Goal: Find specific page/section: Find specific page/section

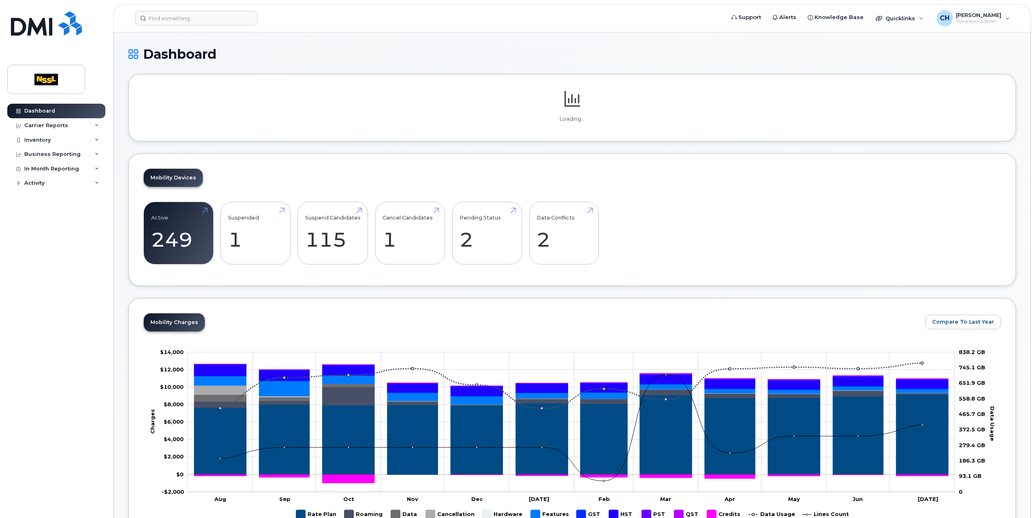
click at [242, 26] on header "Support Alerts Knowledge Base Quicklinks Suspend / Cancel Device Change SIM Car…" at bounding box center [571, 18] width 917 height 28
click at [235, 21] on input at bounding box center [196, 18] width 123 height 15
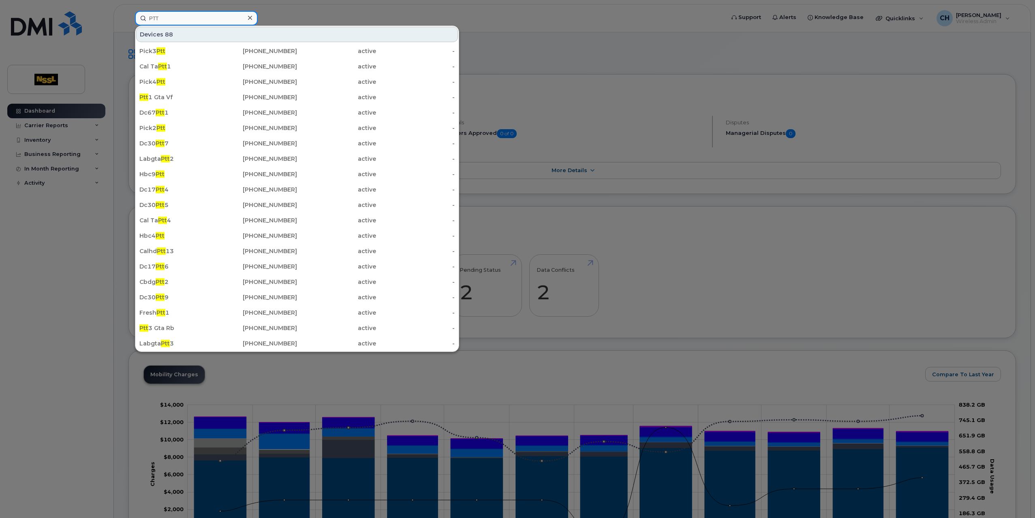
type input "PTT"
click at [186, 35] on div "Devices 88" at bounding box center [297, 34] width 322 height 15
click at [153, 31] on div "Devices 88" at bounding box center [297, 34] width 322 height 15
click at [165, 21] on input "PTT" at bounding box center [196, 18] width 123 height 15
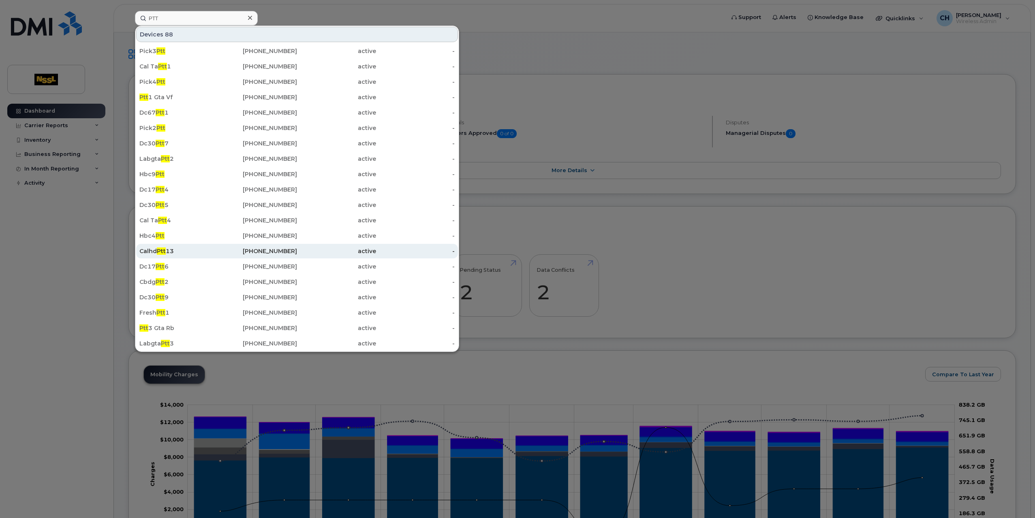
click at [153, 247] on div "Calhd Ptt 13" at bounding box center [178, 251] width 79 height 8
click at [163, 251] on span "Ptt" at bounding box center [161, 251] width 9 height 7
click at [109, 241] on div at bounding box center [517, 259] width 1035 height 518
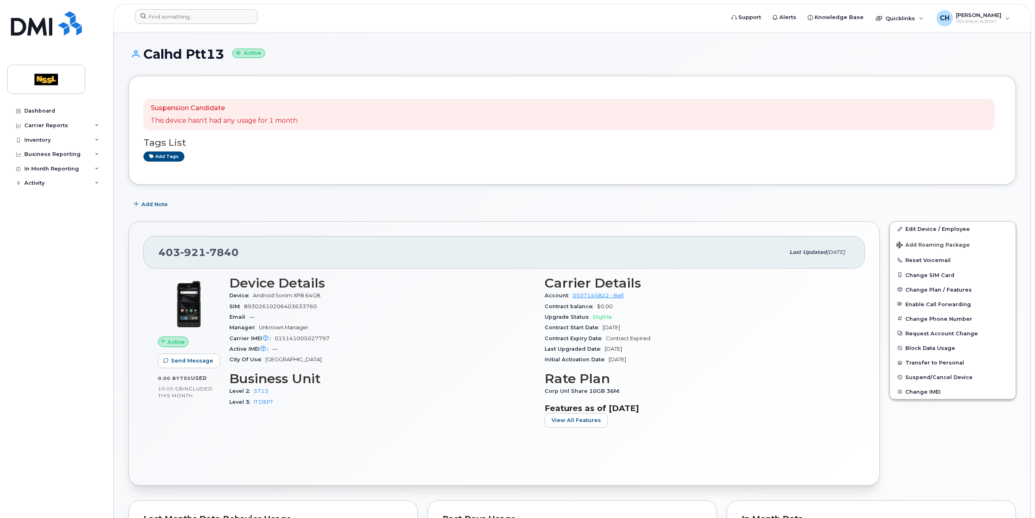
click at [195, 24] on div at bounding box center [426, 18] width 597 height 18
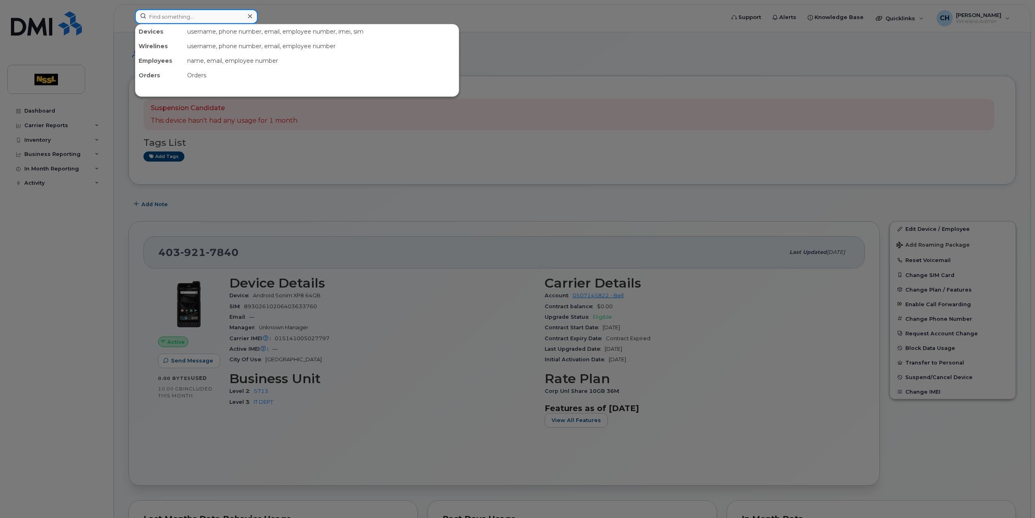
click at [189, 20] on input at bounding box center [196, 16] width 123 height 15
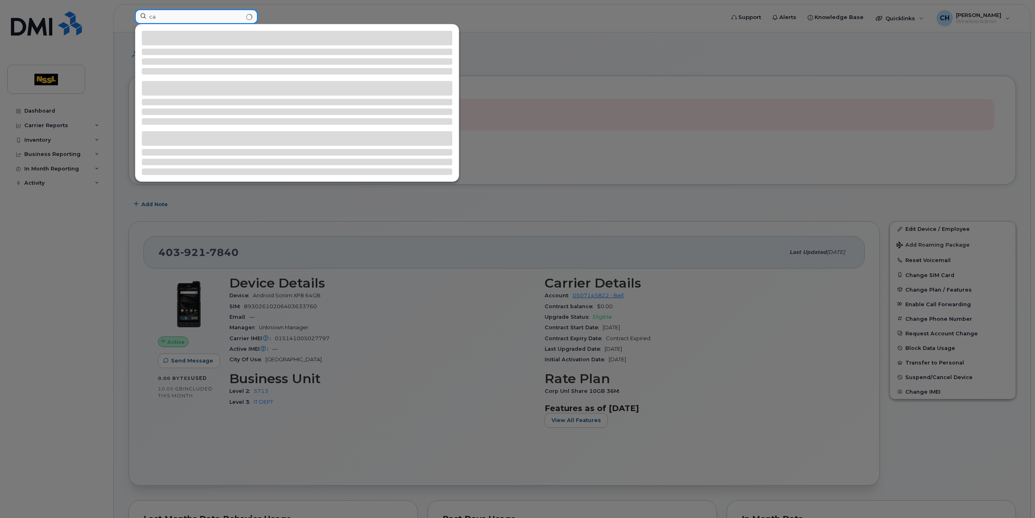
type input "c"
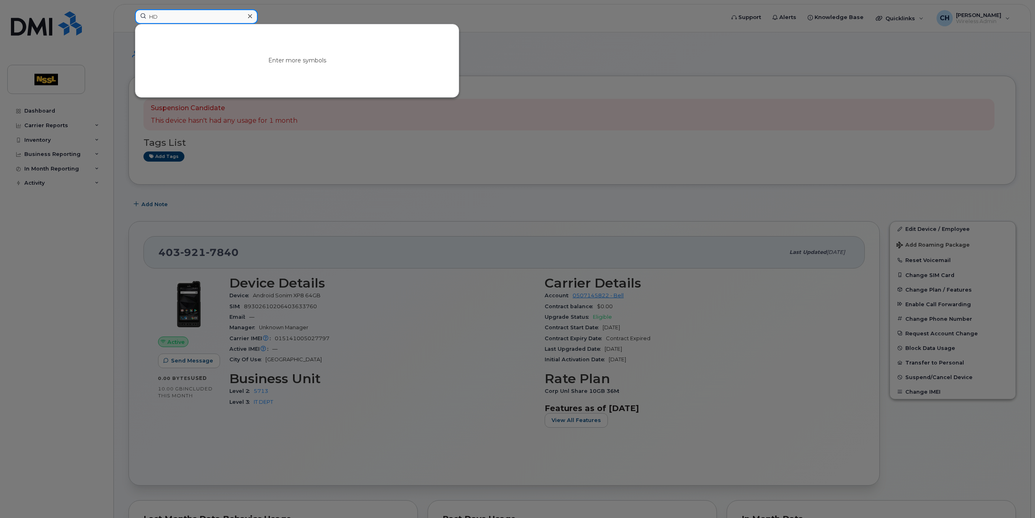
type input "H"
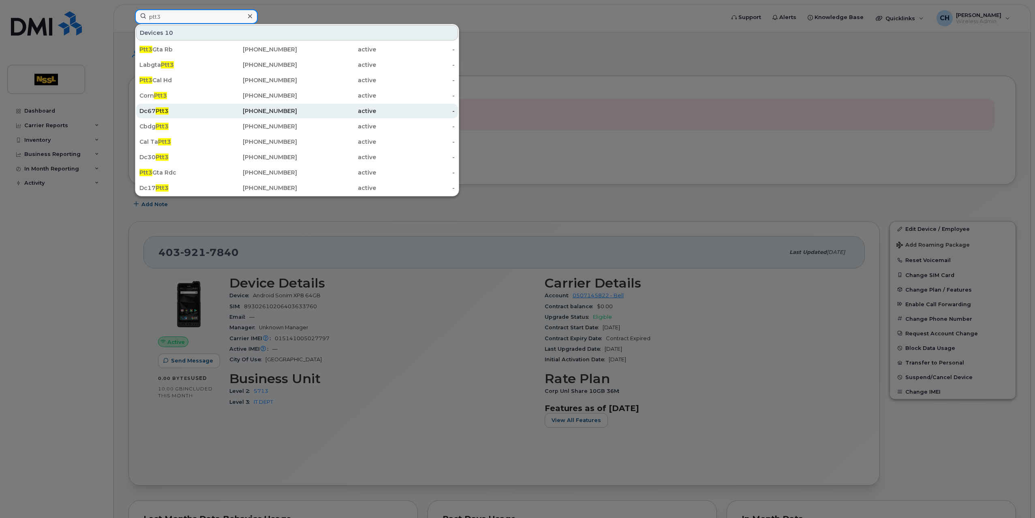
type input "ptt3"
click at [167, 111] on span "Ptt3" at bounding box center [162, 110] width 13 height 7
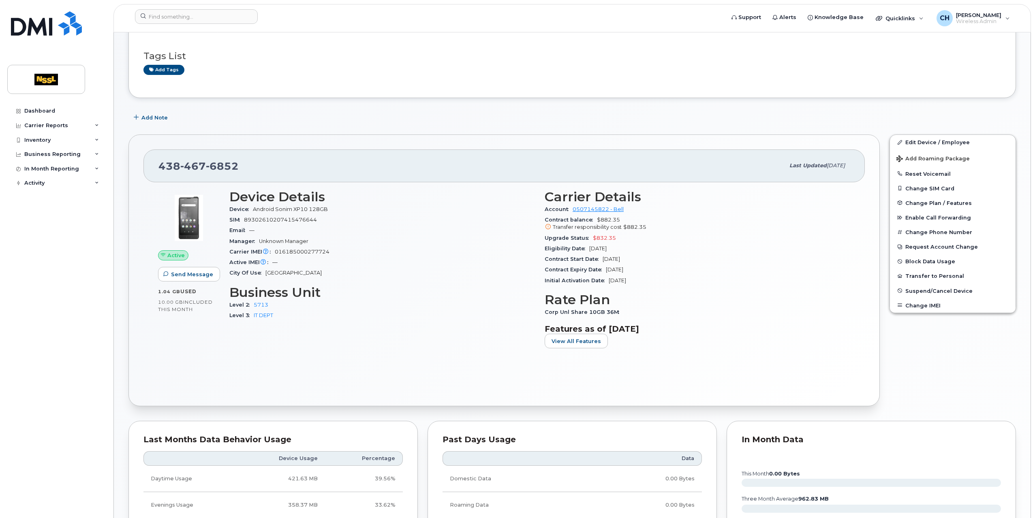
scroll to position [81, 0]
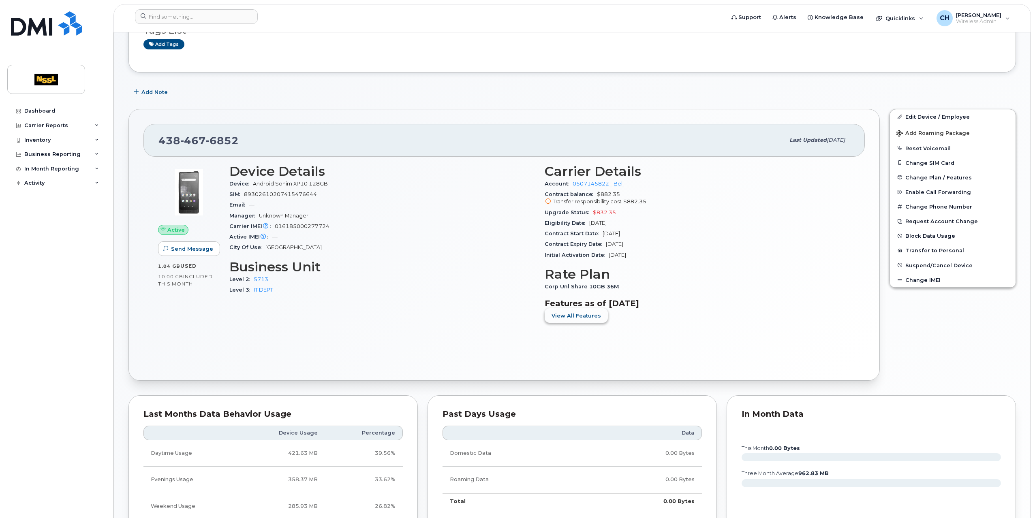
click at [593, 319] on button "View All Features" at bounding box center [575, 315] width 63 height 15
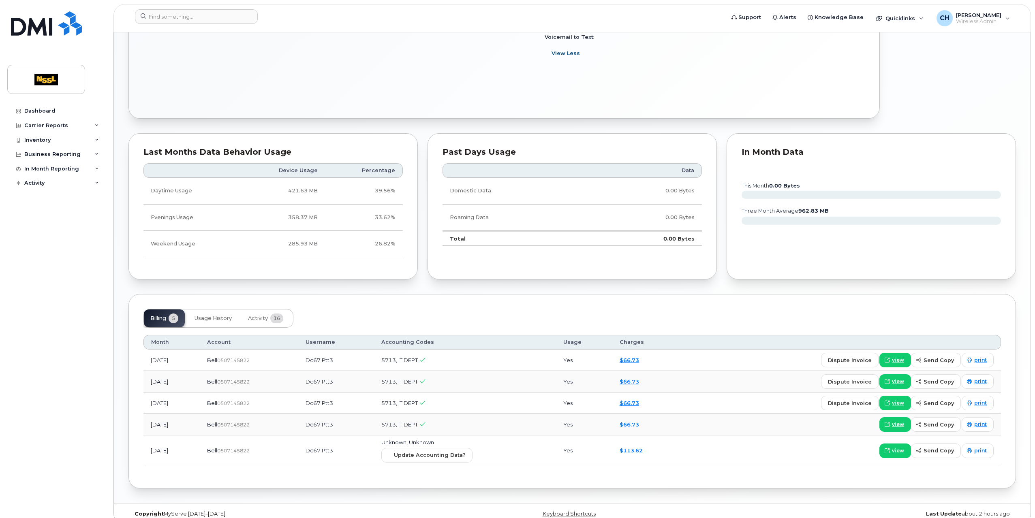
scroll to position [513, 0]
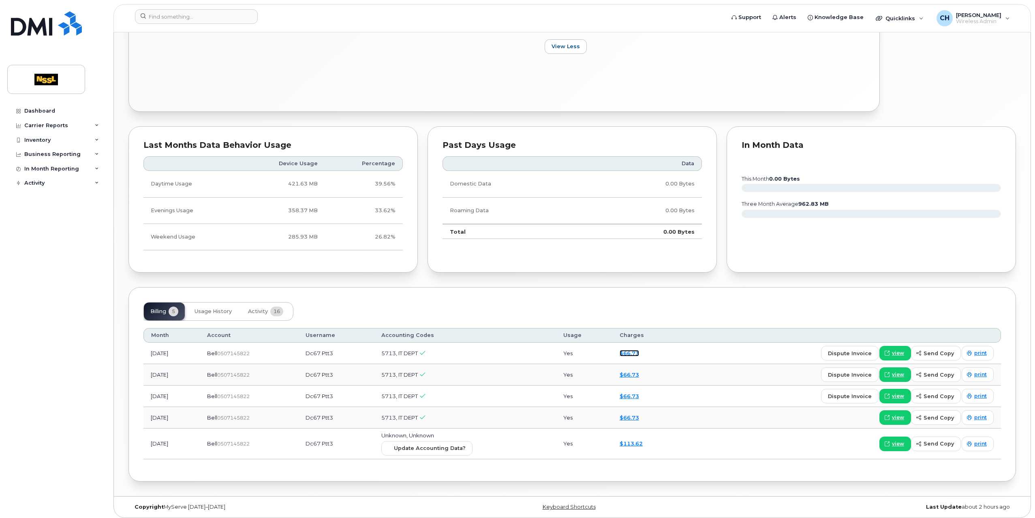
click at [639, 352] on link "$66.73" at bounding box center [628, 353] width 19 height 6
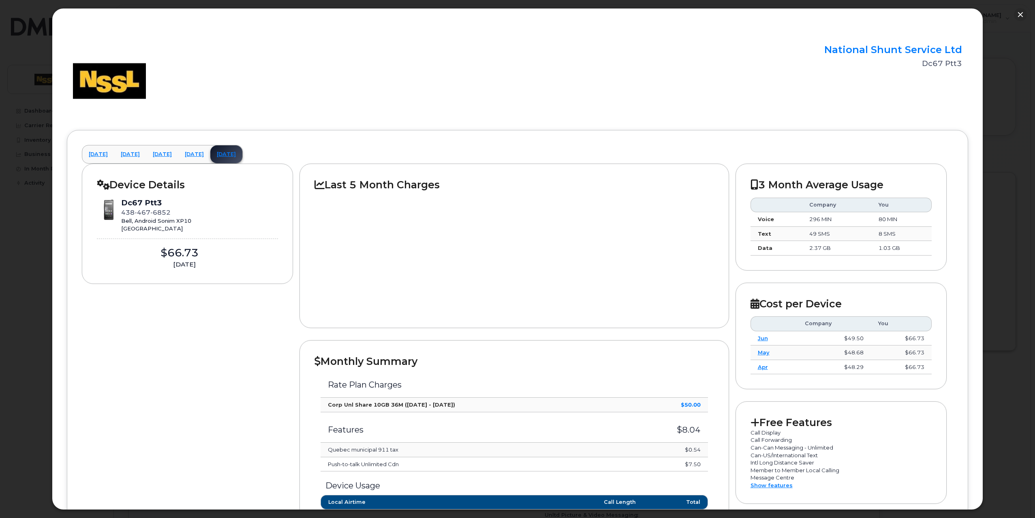
scroll to position [0, 0]
